Goal: Check status: Check status

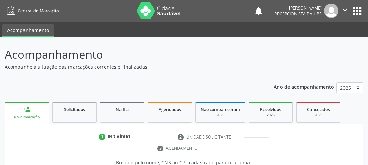
scroll to position [115, 0]
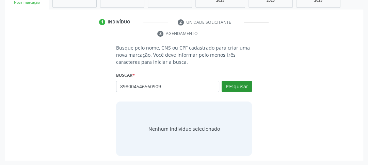
type input "898004546560909"
click at [231, 89] on button "Pesquisar" at bounding box center [236, 87] width 30 height 12
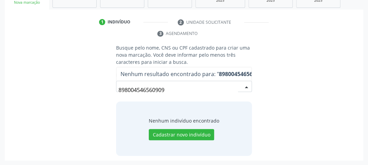
drag, startPoint x: 167, startPoint y: 89, endPoint x: 104, endPoint y: 92, distance: 63.3
click at [105, 92] on div "Busque pelo nome, CNS ou CPF cadastrado para criar uma nova marcação. Você deve…" at bounding box center [184, 100] width 349 height 112
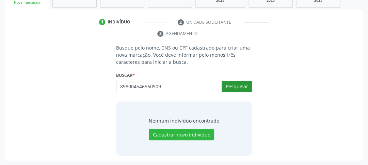
type input "898004546560909"
click at [239, 86] on button "Pesquisar" at bounding box center [236, 87] width 30 height 12
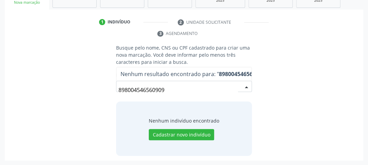
scroll to position [88, 0]
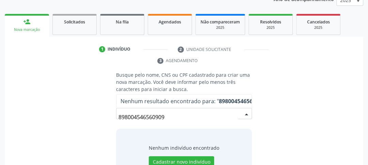
drag, startPoint x: 160, startPoint y: 119, endPoint x: 96, endPoint y: 117, distance: 65.0
click at [96, 117] on div "Busque pelo nome, CNS ou CPF cadastrado para criar uma nova marcação. Você deve…" at bounding box center [184, 127] width 349 height 112
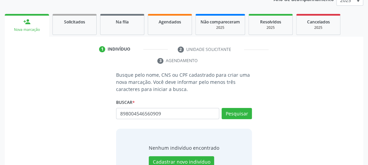
type input "898004546560909"
click at [227, 120] on div "Pesquisar" at bounding box center [235, 116] width 33 height 16
click at [230, 117] on button "Pesquisar" at bounding box center [236, 114] width 30 height 12
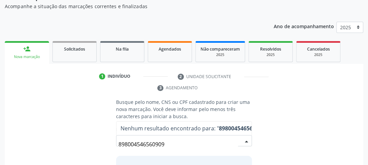
scroll to position [115, 0]
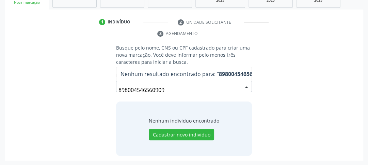
drag, startPoint x: 178, startPoint y: 91, endPoint x: 101, endPoint y: 86, distance: 77.3
click at [101, 86] on div "Busque pelo nome, CNS ou CPF cadastrado para criar uma nova marcação. Você deve…" at bounding box center [184, 100] width 349 height 112
